Goal: Browse casually: Explore the website without a specific task or goal

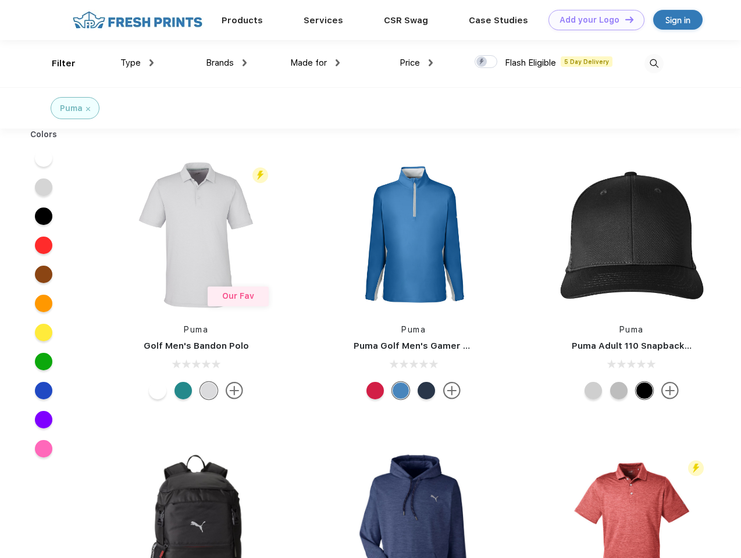
click at [592, 20] on link "Add your Logo Design Tool" at bounding box center [596, 20] width 96 height 20
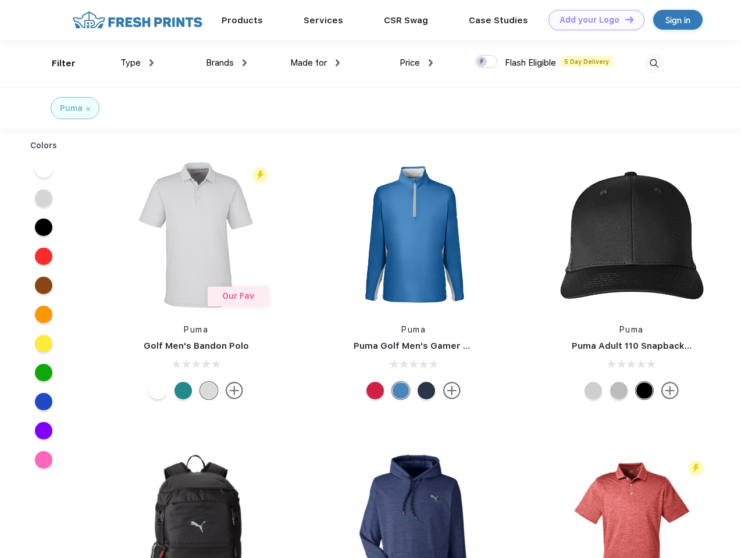
click at [0, 0] on div "Design Tool" at bounding box center [0, 0] width 0 height 0
click at [624, 19] on link "Add your Logo Design Tool" at bounding box center [596, 20] width 96 height 20
click at [56, 63] on div "Filter" at bounding box center [64, 63] width 24 height 13
click at [137, 63] on span "Type" at bounding box center [130, 63] width 20 height 10
click at [226, 63] on span "Brands" at bounding box center [220, 63] width 28 height 10
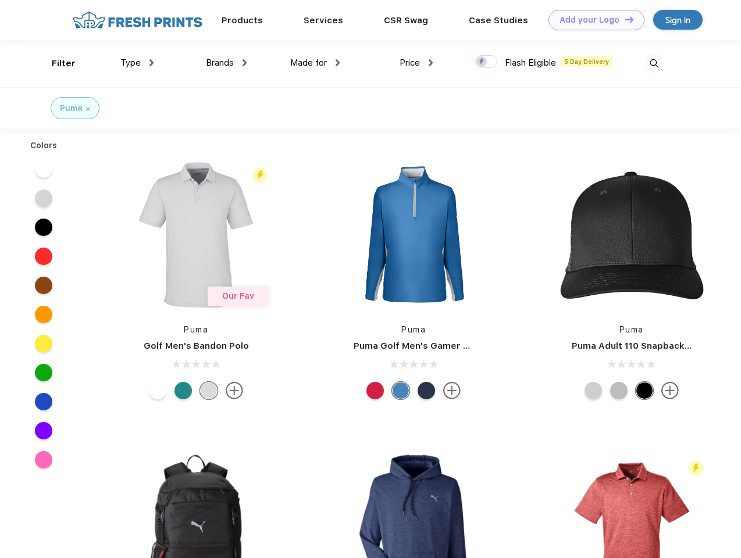
click at [315, 63] on span "Made for" at bounding box center [308, 63] width 37 height 10
click at [416, 63] on span "Price" at bounding box center [410, 63] width 20 height 10
click at [486, 62] on div at bounding box center [486, 61] width 23 height 13
click at [482, 62] on input "checkbox" at bounding box center [479, 59] width 8 height 8
click at [654, 63] on img at bounding box center [653, 63] width 19 height 19
